Goal: Task Accomplishment & Management: Use online tool/utility

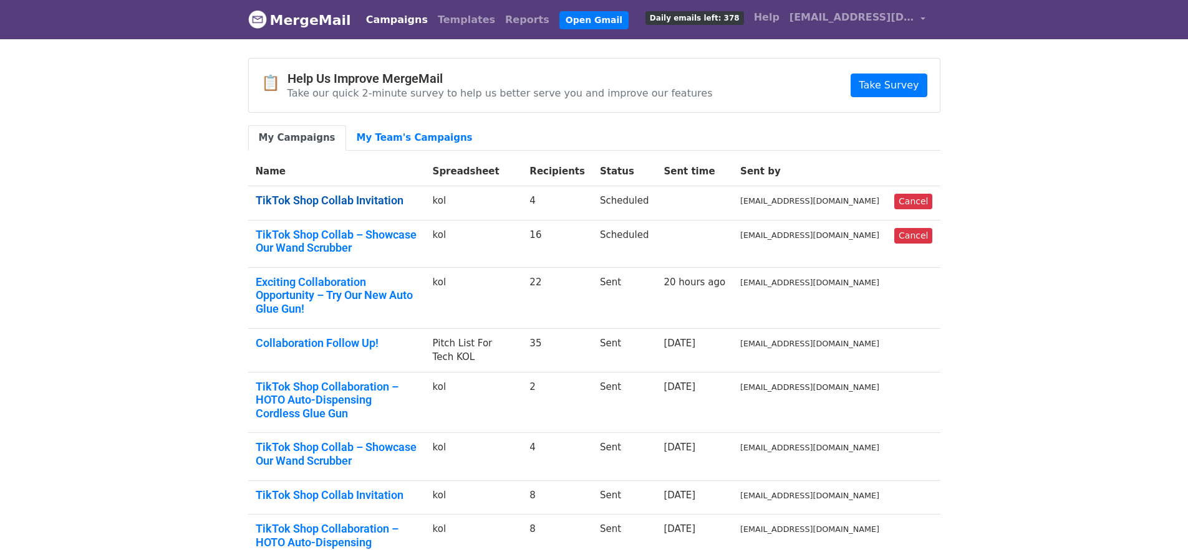
click at [357, 202] on link "TikTok Shop Collab Invitation" at bounding box center [337, 201] width 162 height 14
click at [446, 26] on link "Templates" at bounding box center [466, 19] width 67 height 25
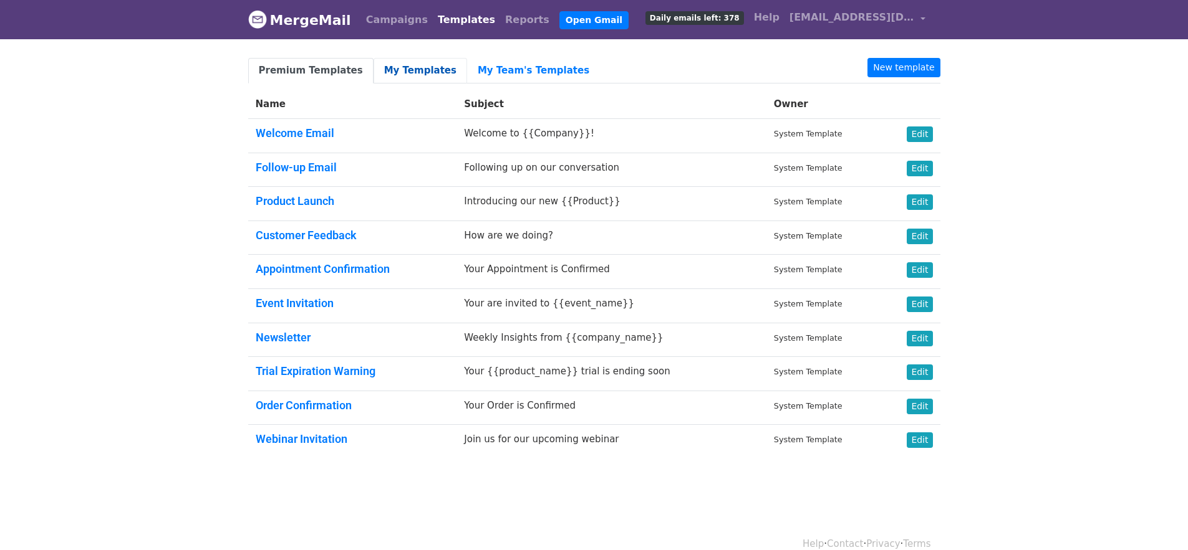
click at [396, 77] on link "My Templates" at bounding box center [420, 71] width 94 height 26
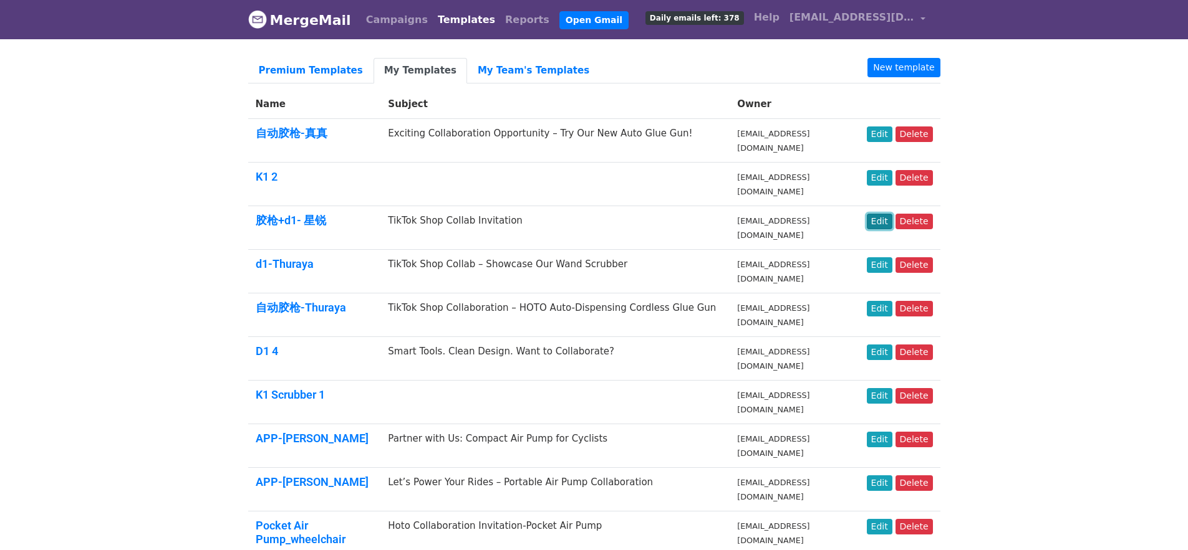
click at [885, 225] on link "Edit" at bounding box center [879, 222] width 26 height 16
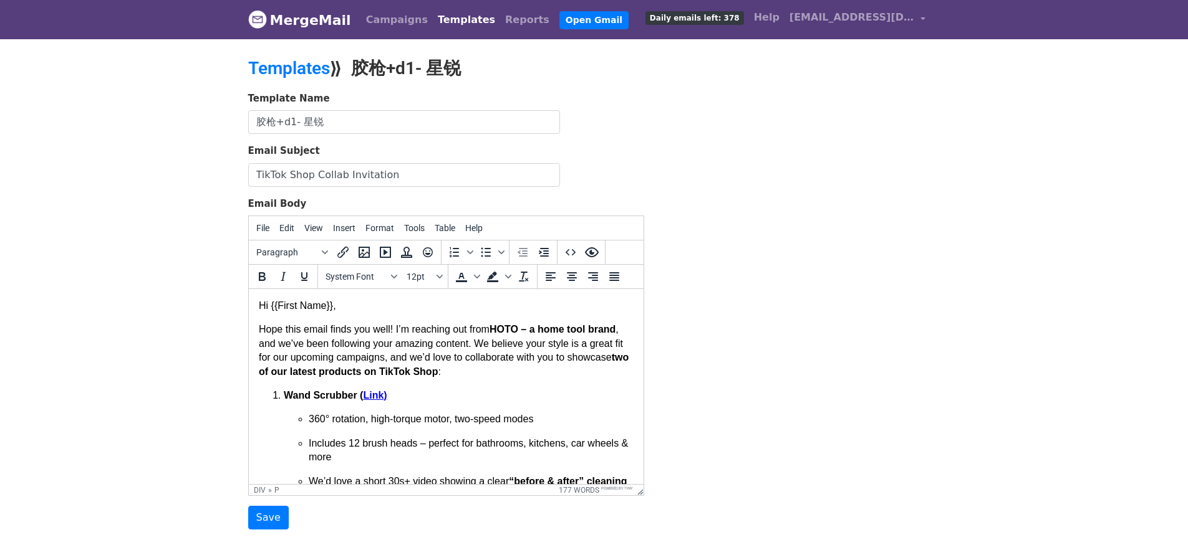
drag, startPoint x: 516, startPoint y: 345, endPoint x: 530, endPoint y: 363, distance: 23.1
click at [530, 363] on p "Hope this email finds you well! I’m reaching out from [GEOGRAPHIC_DATA] – a hom…" at bounding box center [445, 351] width 375 height 56
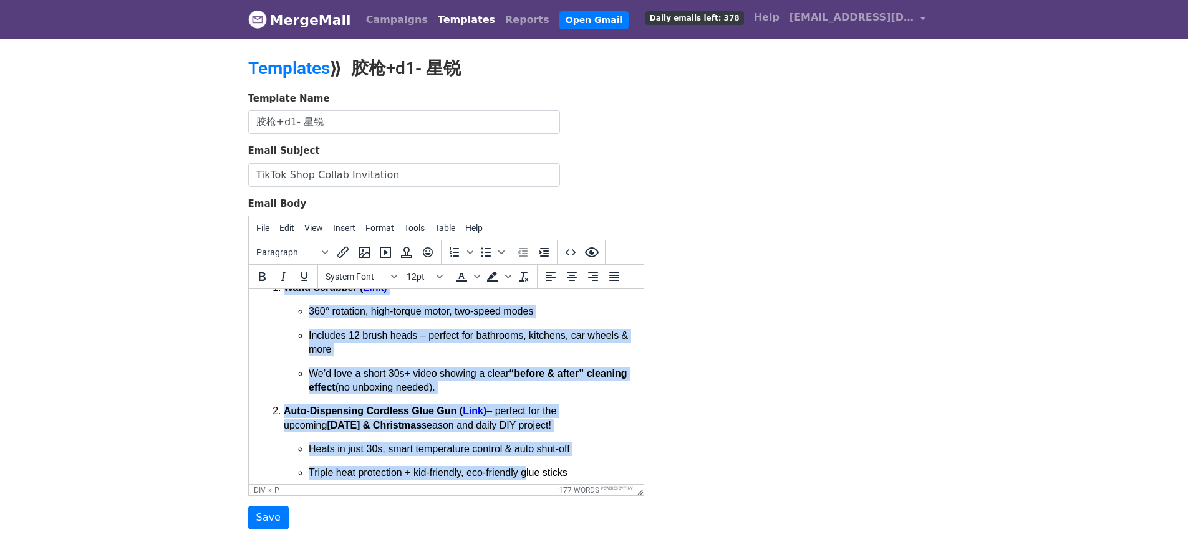
scroll to position [252, 0]
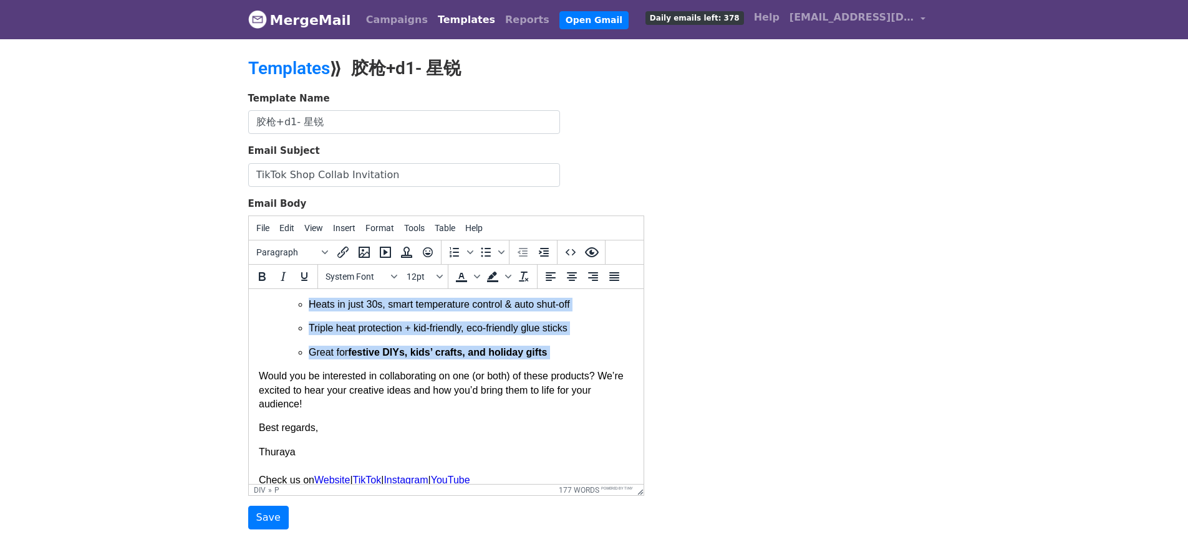
drag, startPoint x: 515, startPoint y: 343, endPoint x: 553, endPoint y: 362, distance: 42.4
click at [553, 362] on div "Hi {{First Name}}, Hope this email finds you well! I’m reaching out from [GEOGR…" at bounding box center [445, 241] width 375 height 389
copy div "We believe your style is a great fit for our upcoming campaigns, and we’d love …"
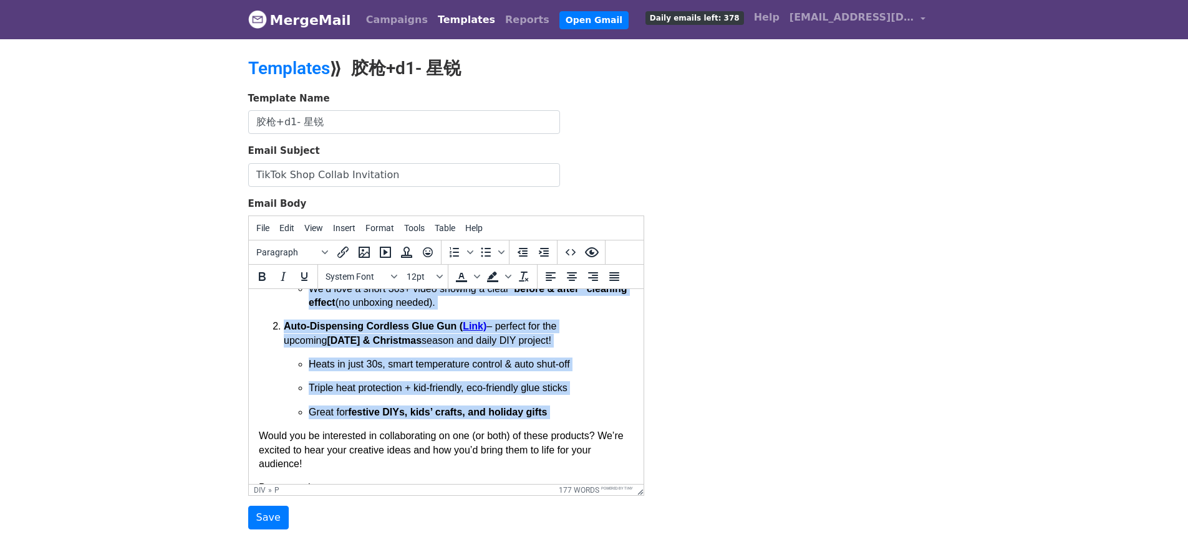
scroll to position [196, 0]
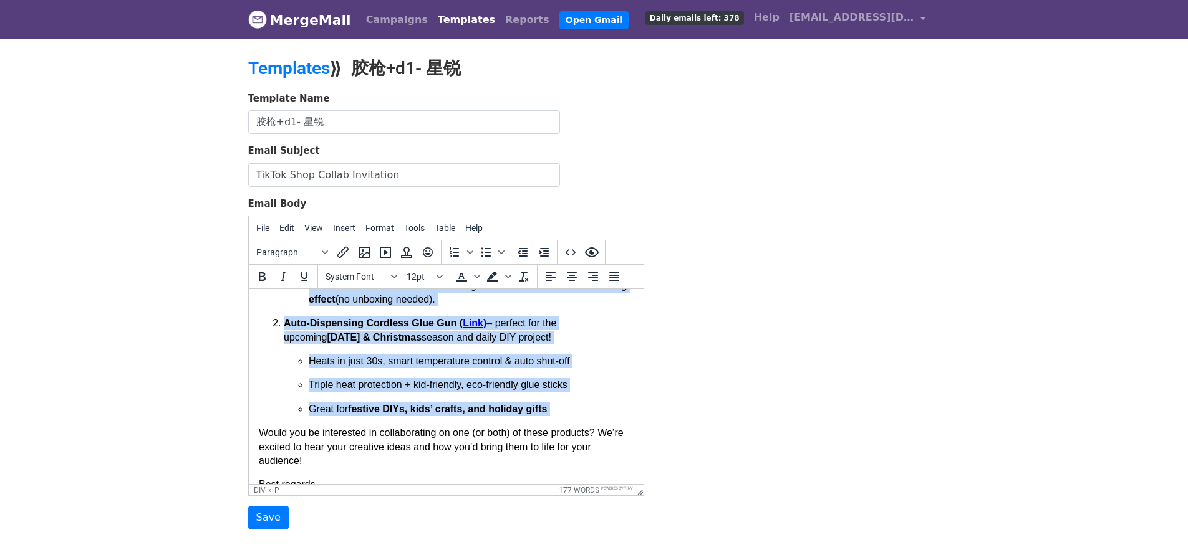
click at [546, 348] on li "Auto-Dispensing Cordless Glue Gun ( Link) – perfect for the upcoming [DATE] & C…" at bounding box center [458, 367] width 350 height 100
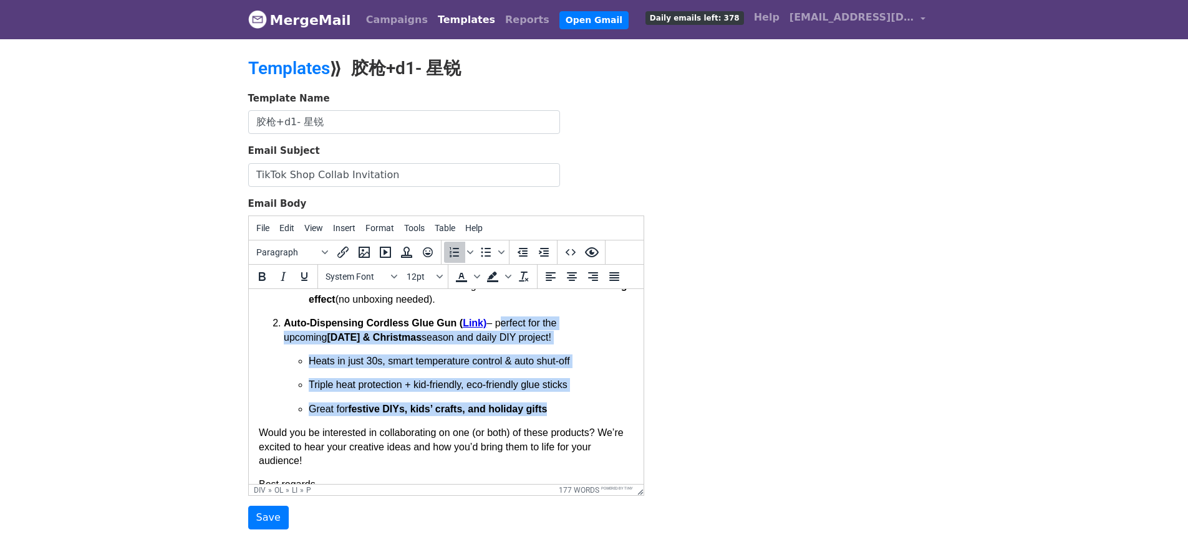
drag, startPoint x: 499, startPoint y: 322, endPoint x: 563, endPoint y: 405, distance: 105.0
click at [563, 405] on li "Auto-Dispensing Cordless Glue Gun ( Link) – perfect for the upcoming [DATE] & C…" at bounding box center [458, 367] width 350 height 100
copy li "perfect for the upcoming [DATE] & Christmas season and daily DIY project! Heats…"
click at [469, 380] on p "Triple heat protection + kid-friendly, eco-friendly glue sticks" at bounding box center [470, 385] width 325 height 14
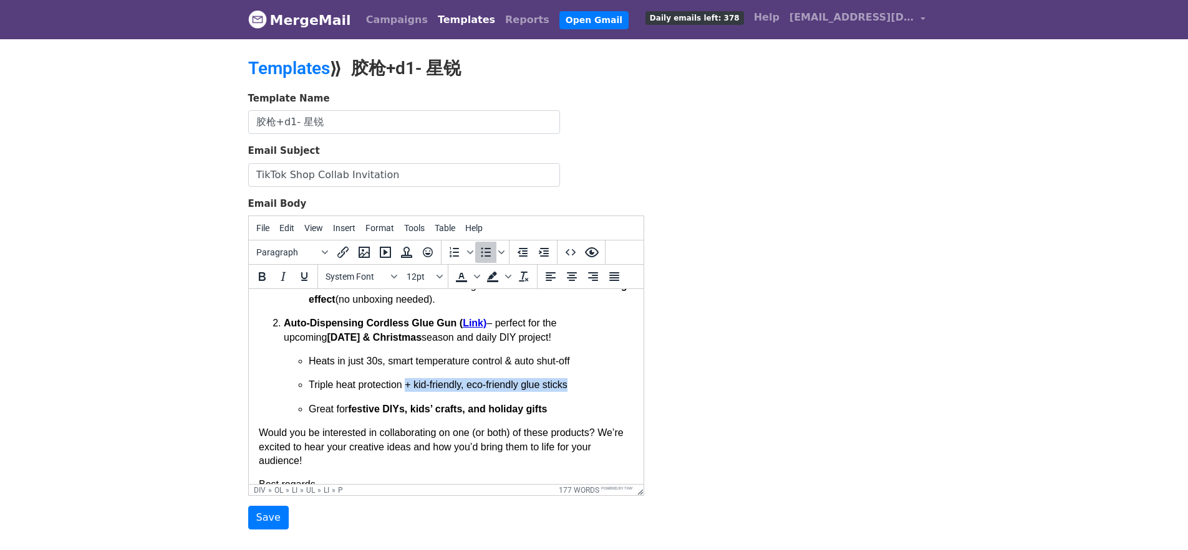
drag, startPoint x: 575, startPoint y: 383, endPoint x: 410, endPoint y: 388, distance: 165.9
click at [410, 388] on p "Triple heat protection + kid-friendly, eco-friendly glue sticks" at bounding box center [470, 385] width 325 height 14
copy p "+ kid-friendly, eco-friendly glue sticks"
click at [455, 389] on p "Triple heat protection + kid-friendly, eco-friendly glue sticks" at bounding box center [470, 385] width 325 height 14
drag, startPoint x: 465, startPoint y: 383, endPoint x: 406, endPoint y: 388, distance: 58.8
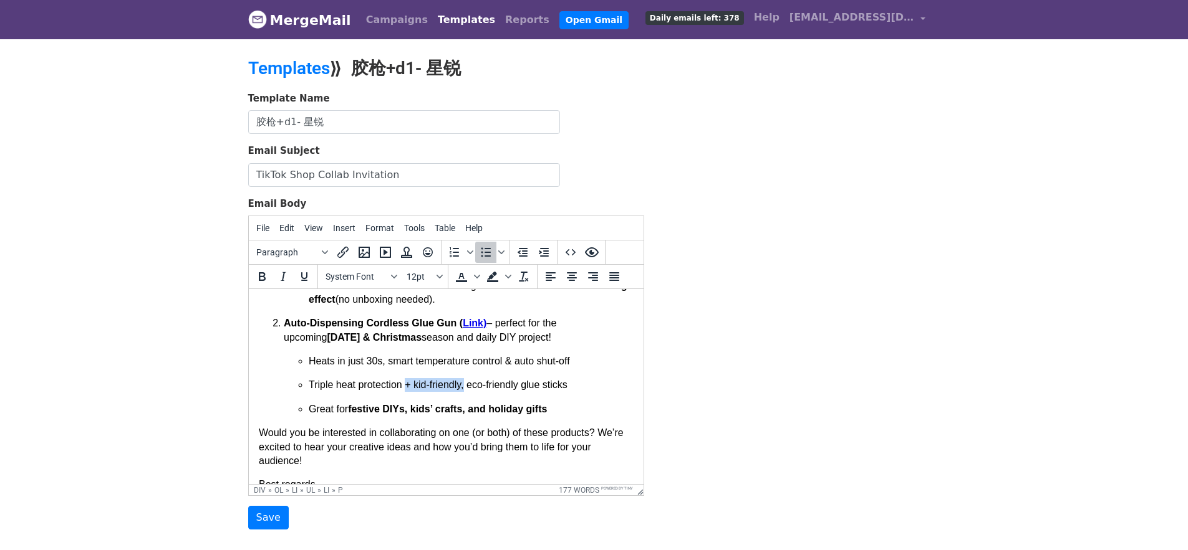
click at [406, 388] on p "Triple heat protection + kid-friendly, eco-friendly glue sticks" at bounding box center [470, 385] width 325 height 14
copy p "+ kid-friendly,"
